Goal: Find specific page/section: Find specific page/section

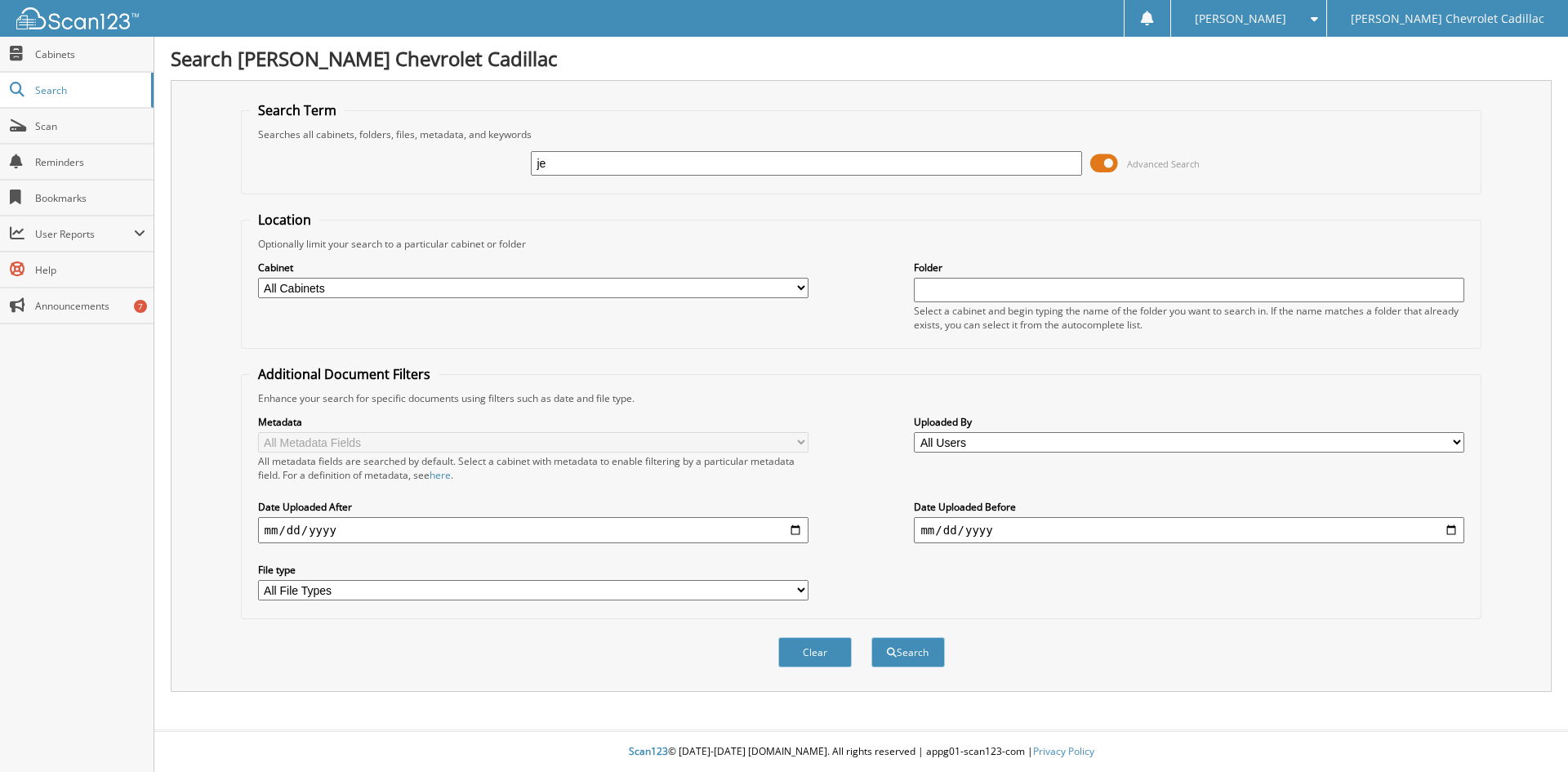
type input "j"
type input "p"
type input "j"
type input "311305"
click at [871, 637] on button "Search" at bounding box center [908, 652] width 73 height 30
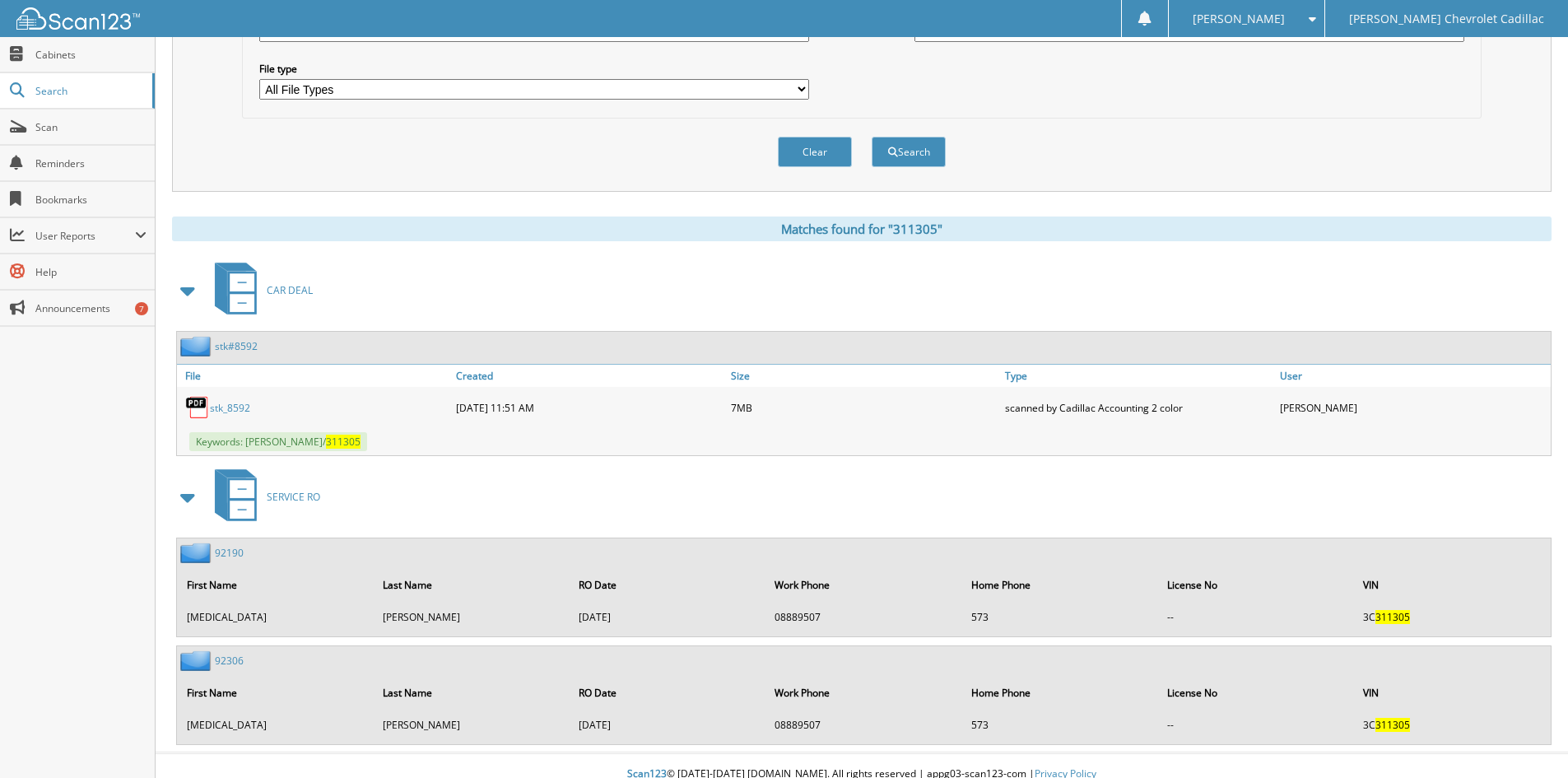
scroll to position [523, 0]
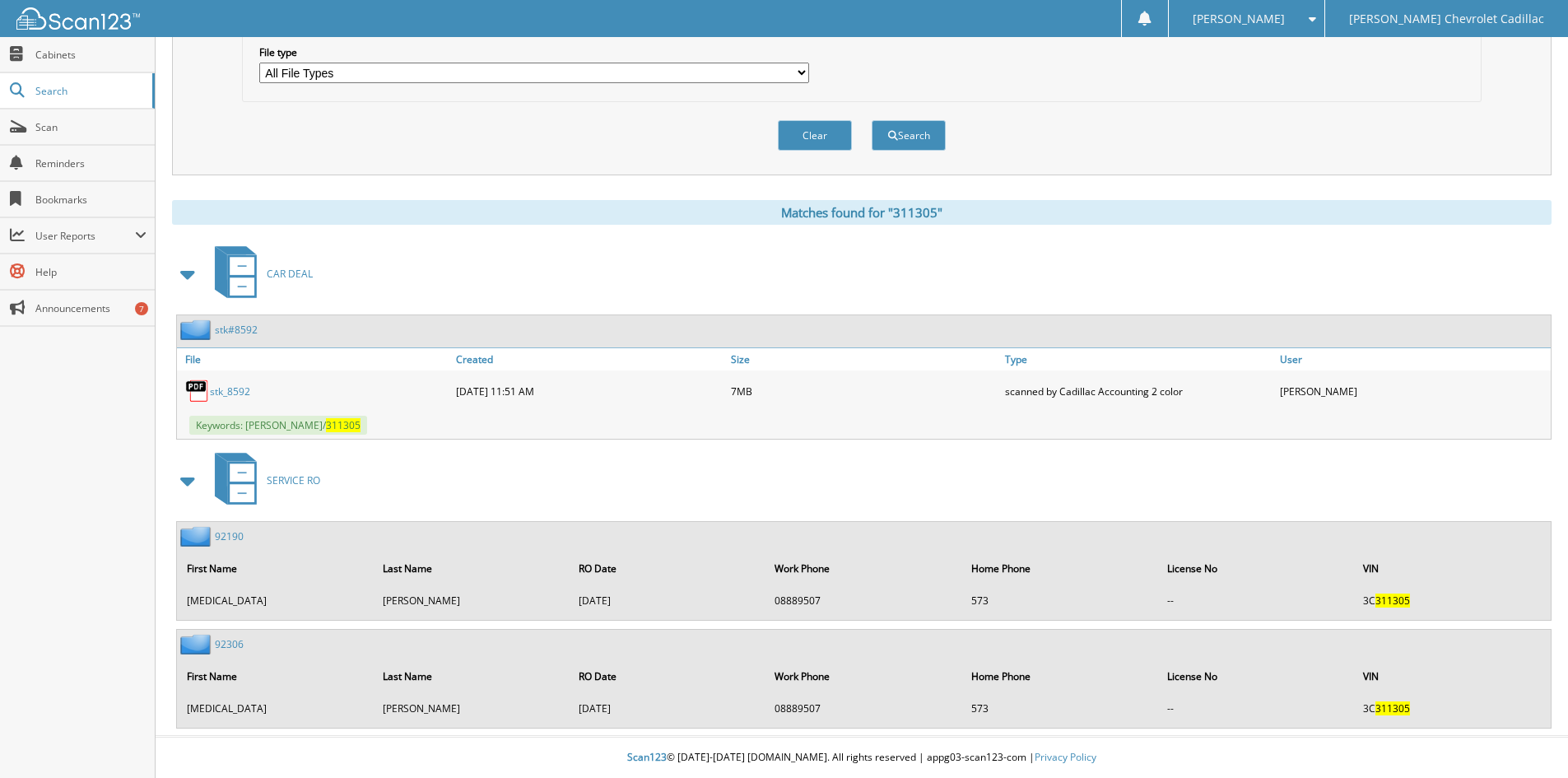
click at [236, 391] on link "stk_8592" at bounding box center [229, 392] width 40 height 14
